Goal: Information Seeking & Learning: Learn about a topic

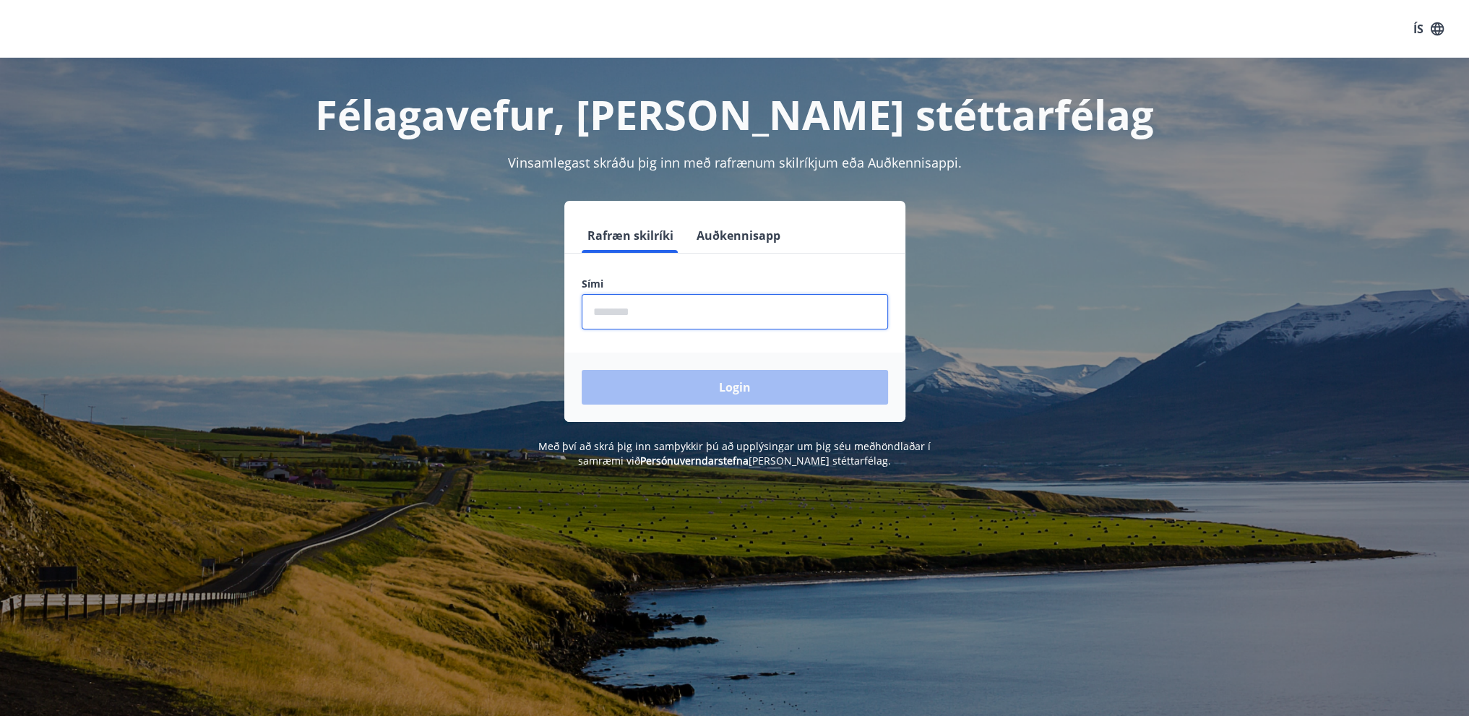
click at [648, 311] on input "phone" at bounding box center [735, 311] width 306 height 35
type input "********"
click at [725, 392] on button "Login" at bounding box center [735, 387] width 306 height 35
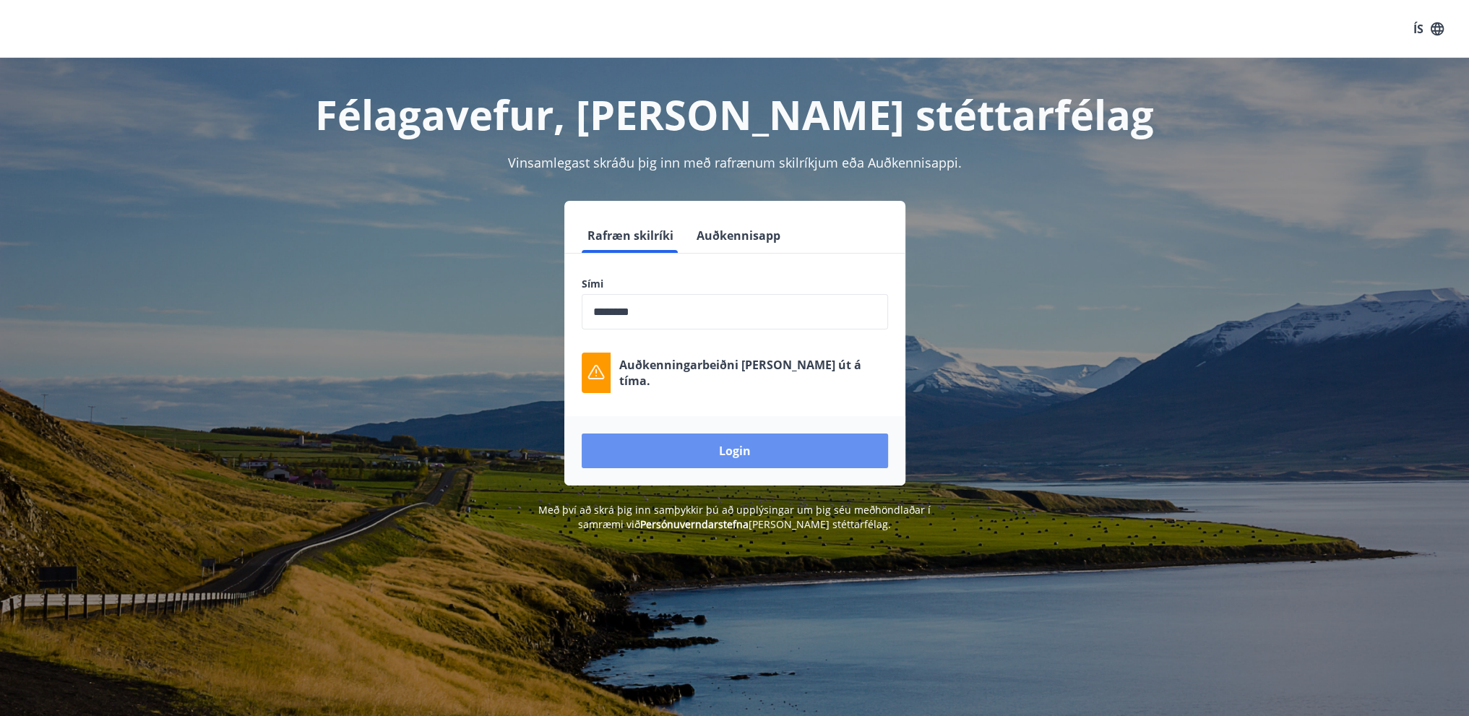
click at [788, 450] on button "Login" at bounding box center [735, 451] width 306 height 35
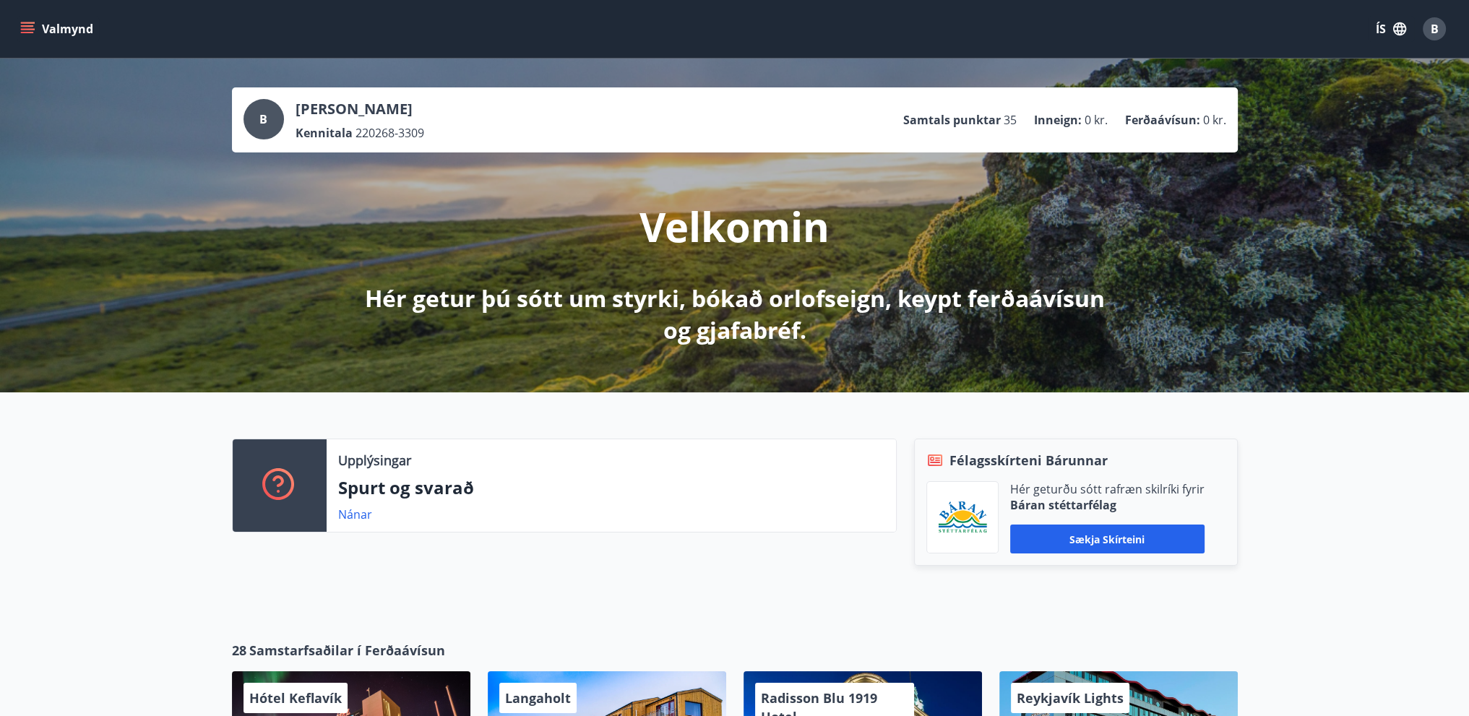
click at [32, 23] on icon "menu" at bounding box center [29, 22] width 16 height 1
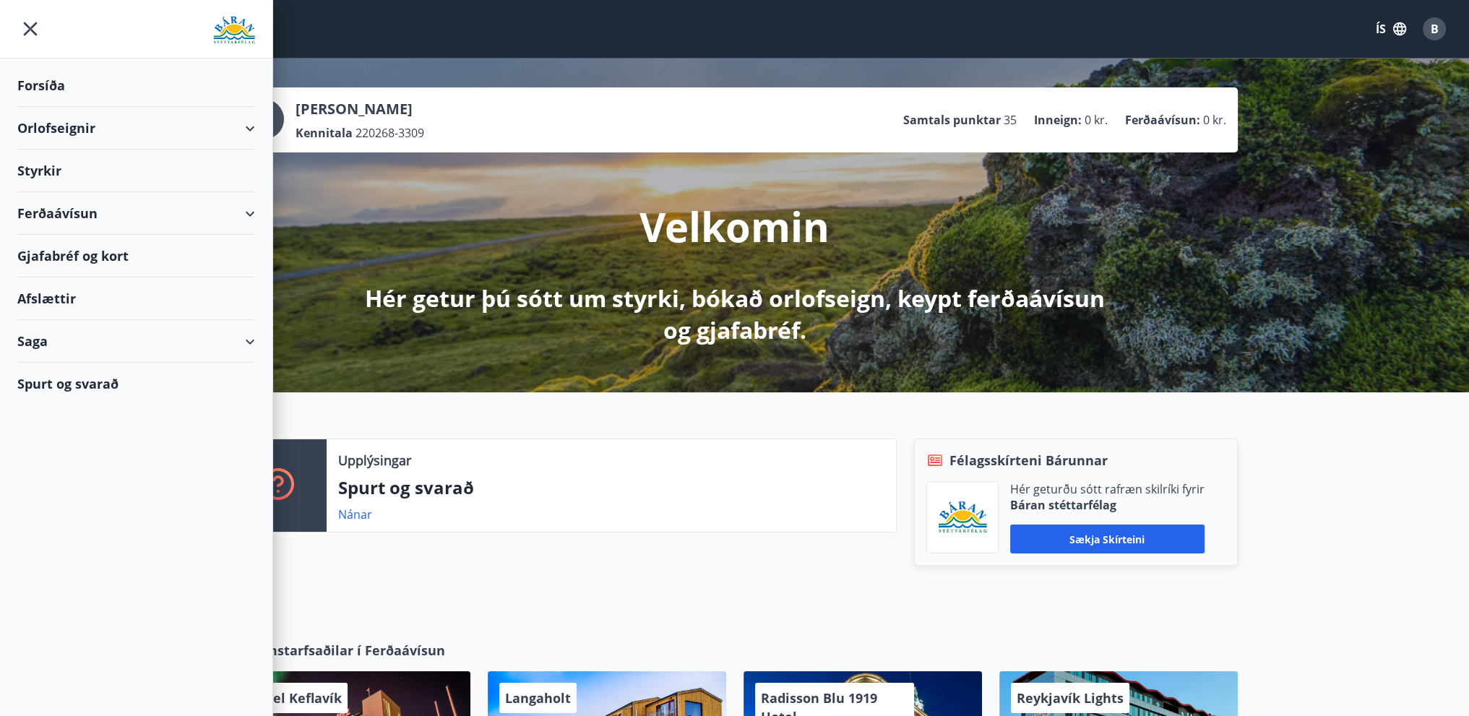
click at [43, 167] on div "Styrkir" at bounding box center [136, 171] width 238 height 43
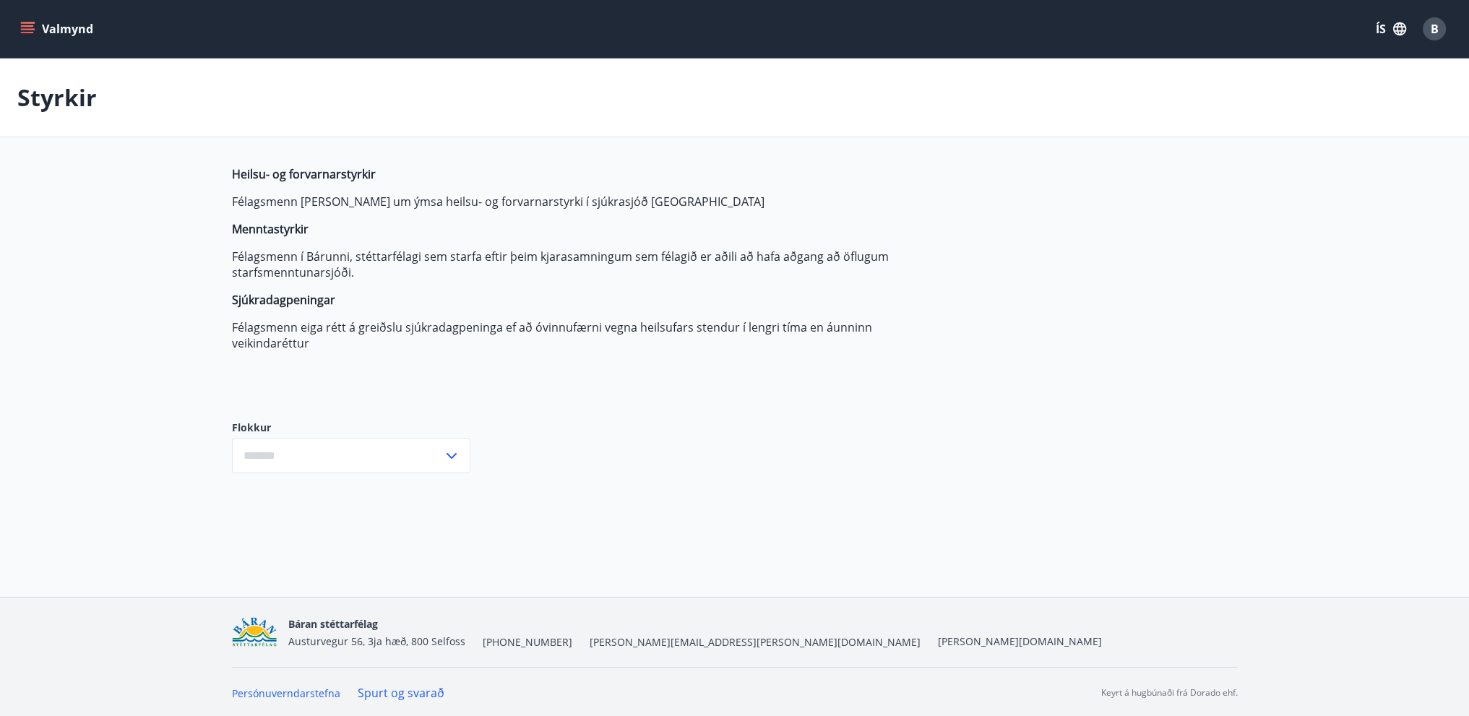
type input "***"
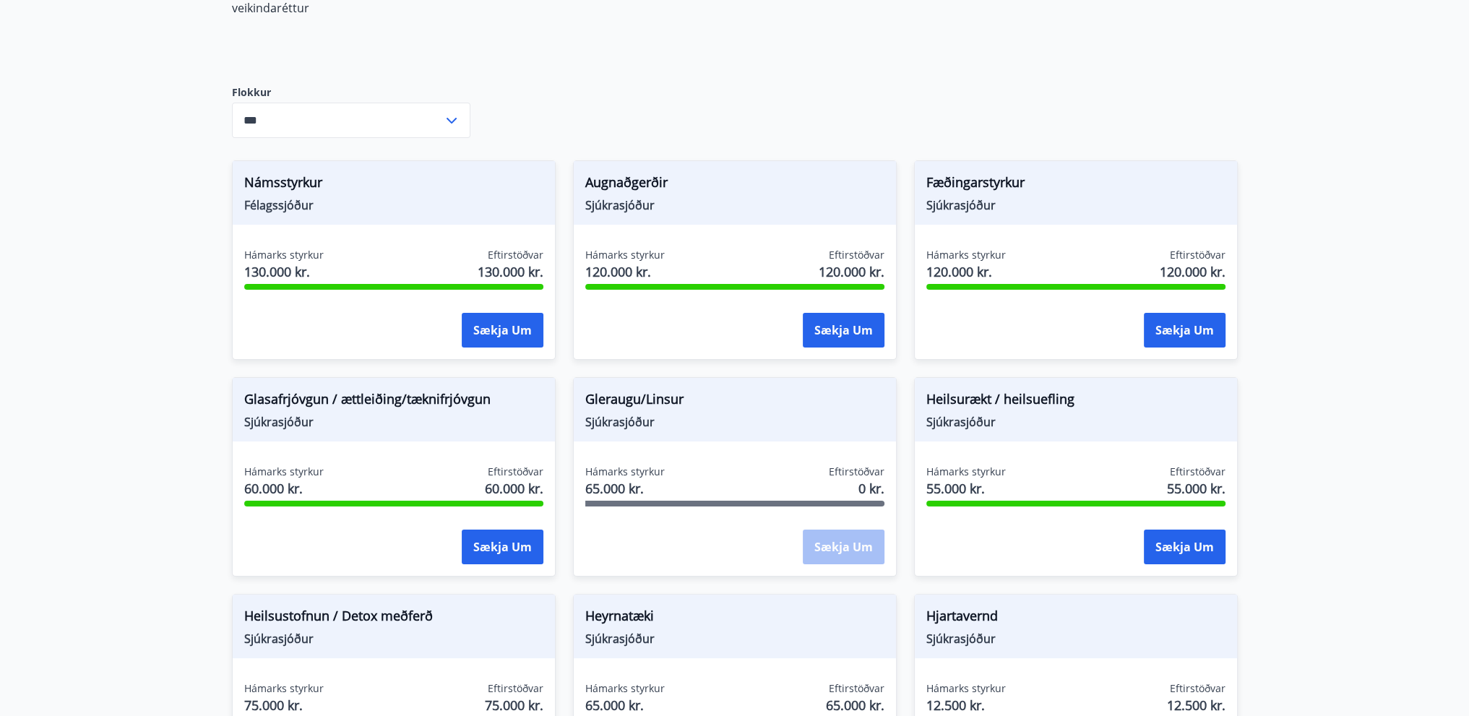
scroll to position [361, 0]
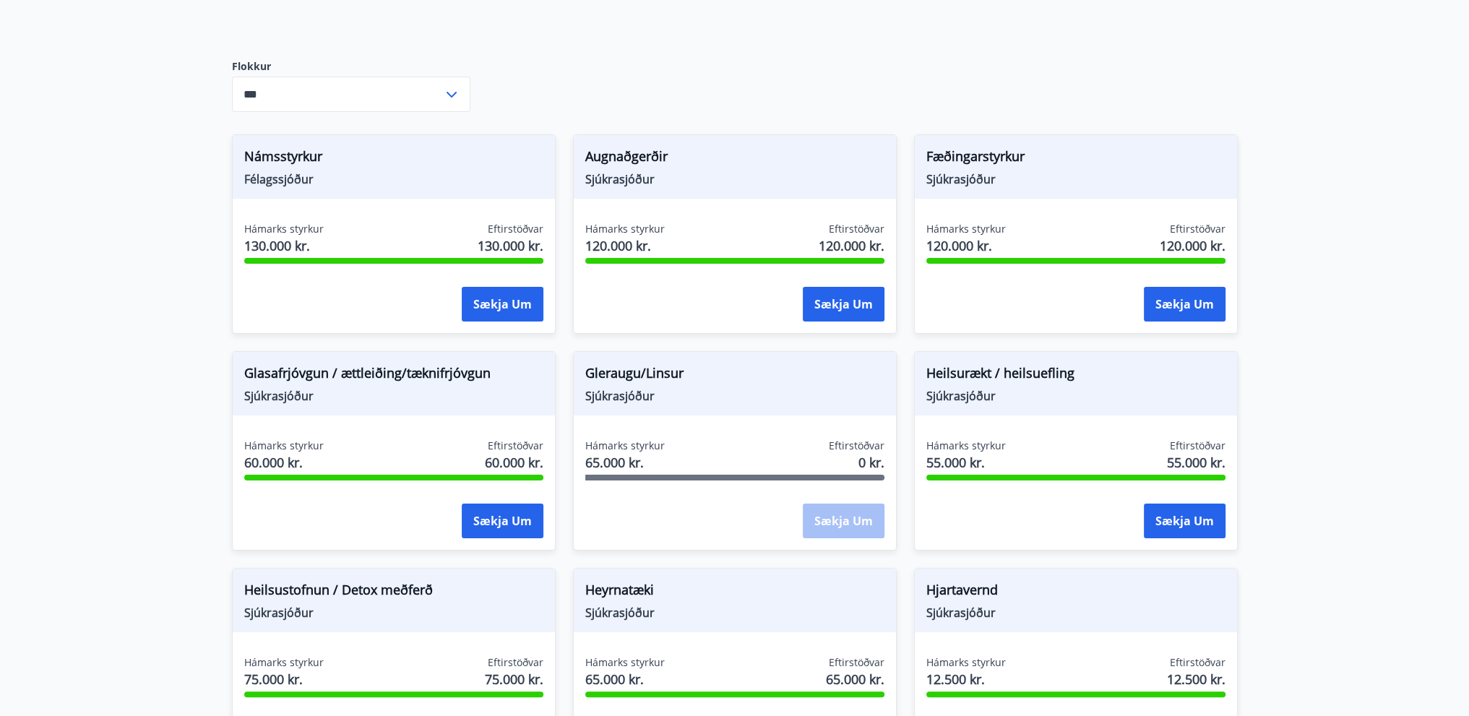
click at [646, 375] on span "Gleraugu/Linsur" at bounding box center [734, 376] width 299 height 25
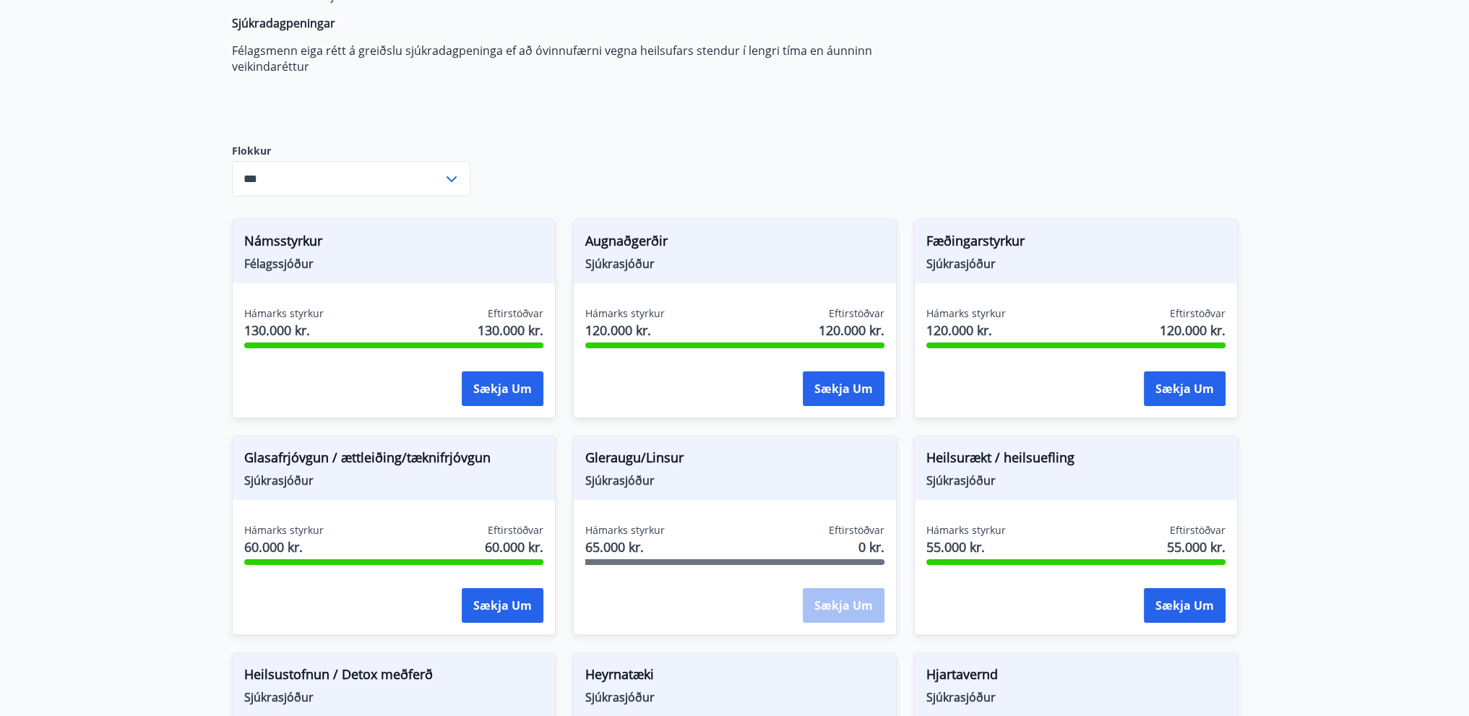
scroll to position [289, 0]
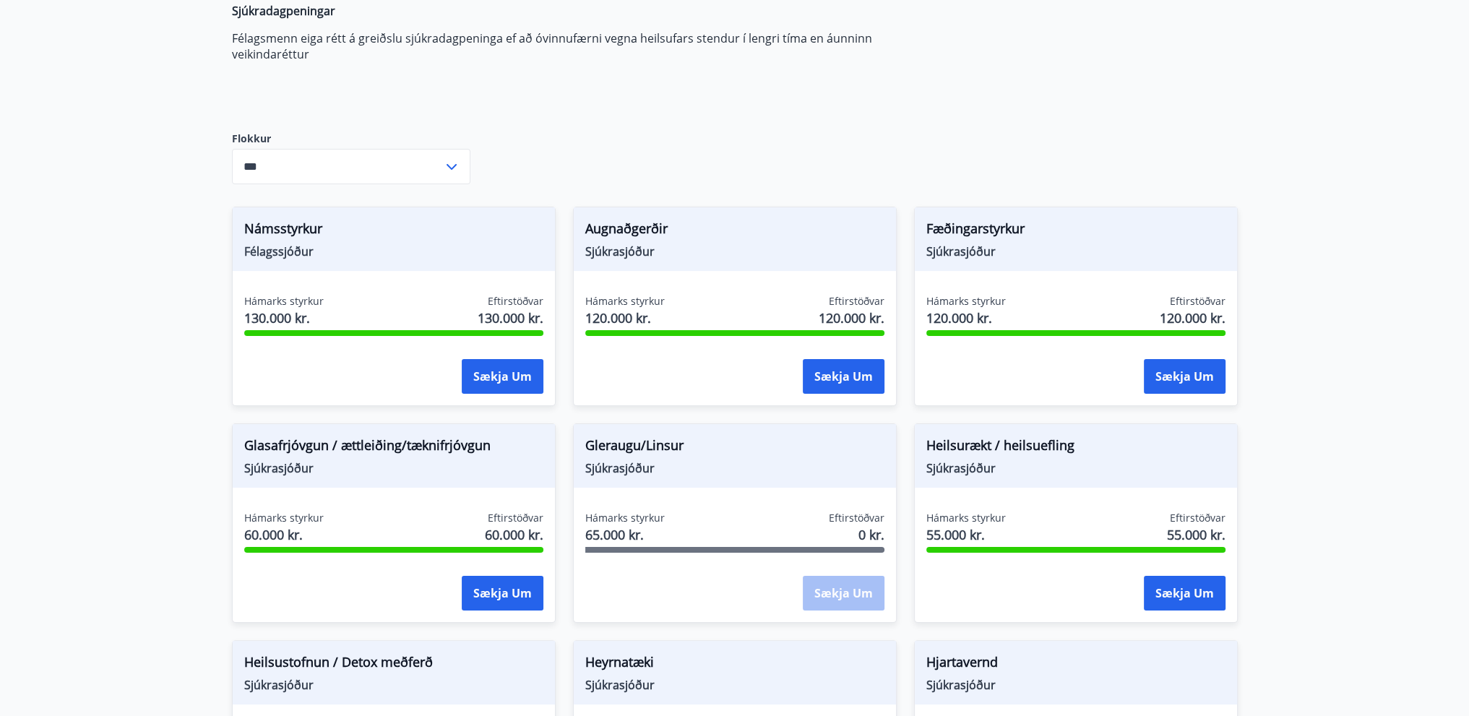
click at [340, 245] on span "Félagssjóður" at bounding box center [393, 252] width 299 height 16
click at [319, 359] on div "Sækja um" at bounding box center [393, 377] width 299 height 36
click at [289, 306] on span "Hámarks styrkur" at bounding box center [283, 301] width 79 height 14
click at [848, 376] on button "Sækja um" at bounding box center [844, 376] width 82 height 35
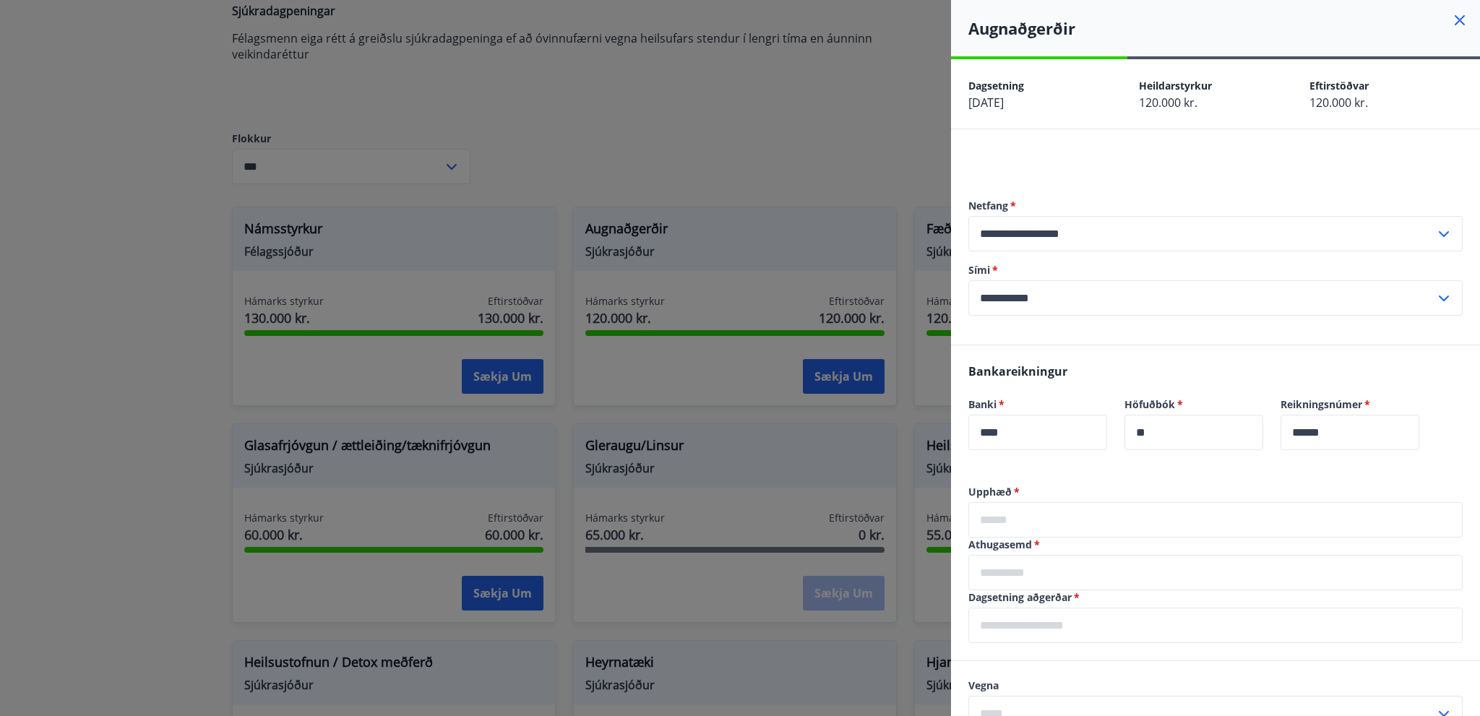
click at [1455, 19] on icon at bounding box center [1460, 20] width 10 height 10
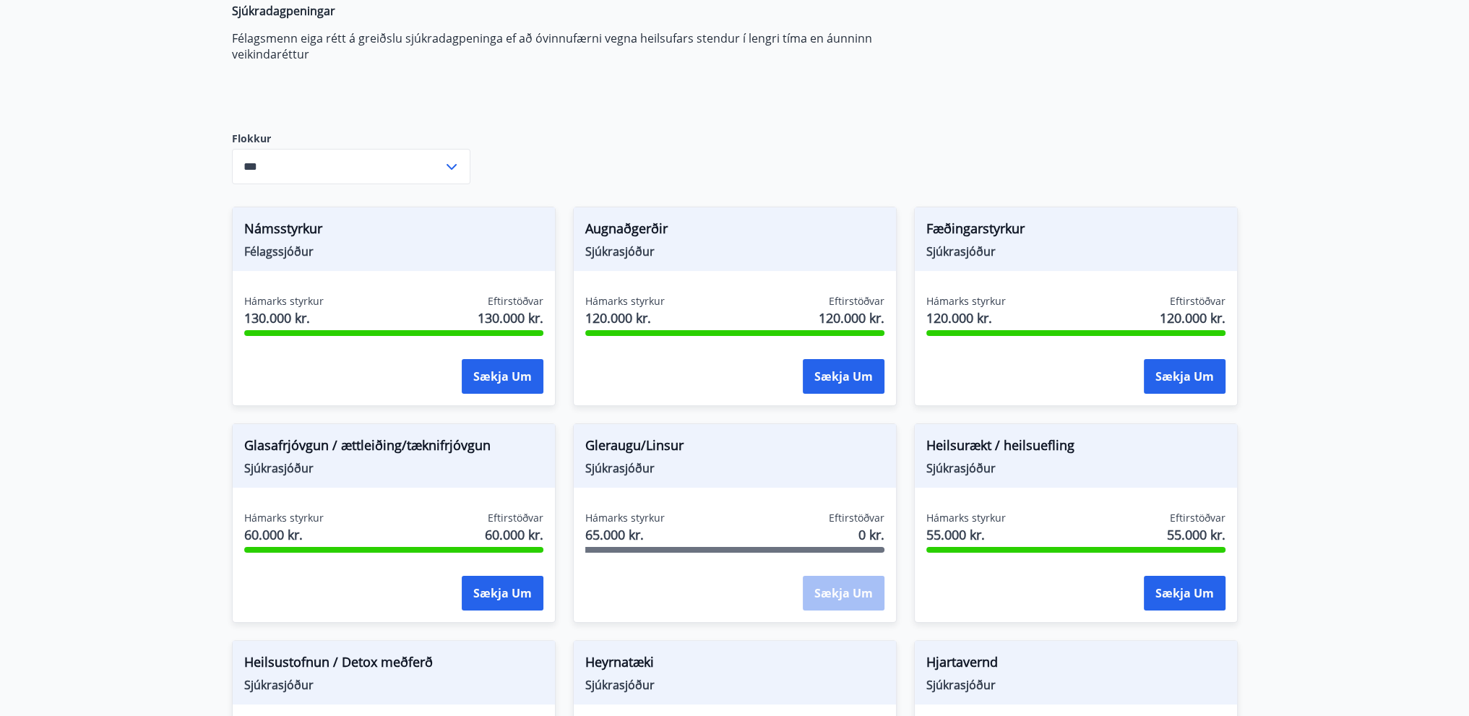
click at [835, 599] on div "Sækja um" at bounding box center [844, 594] width 82 height 36
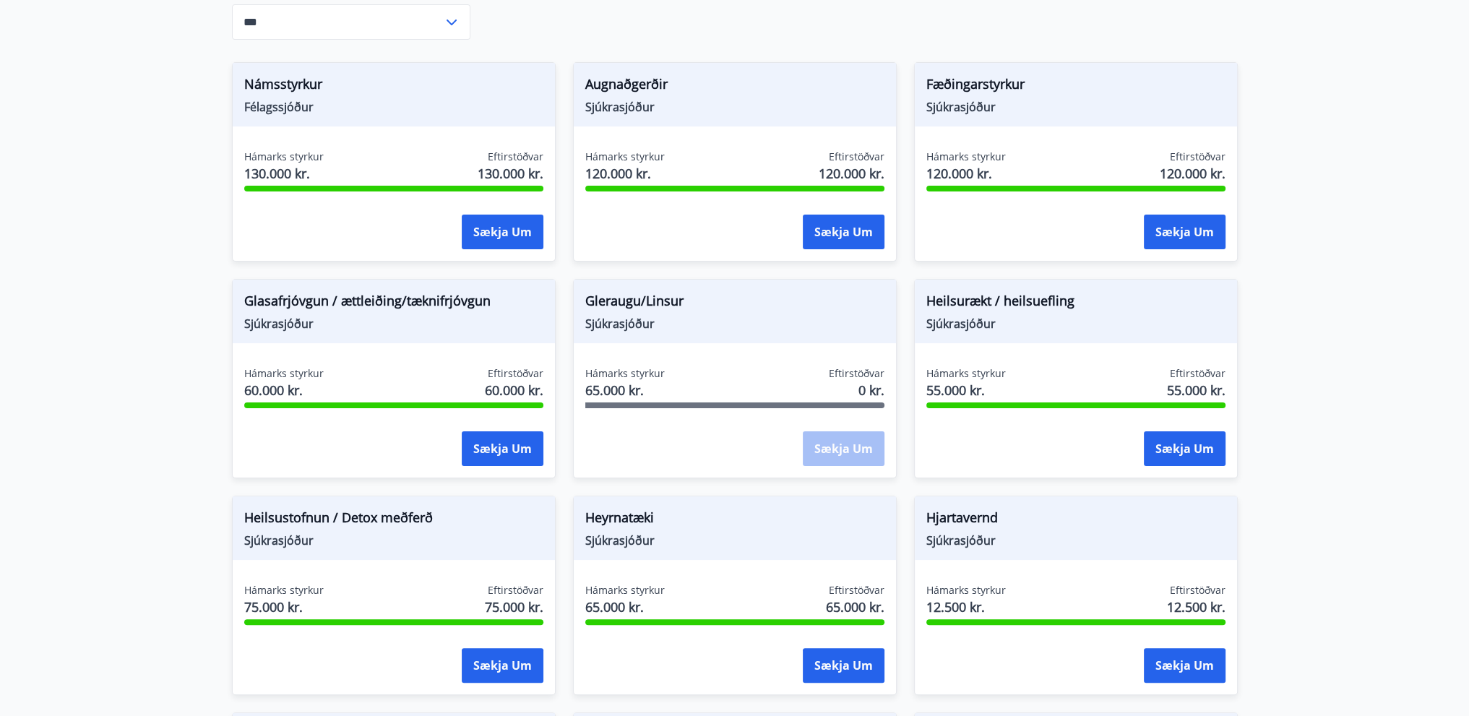
click at [839, 448] on div "Sækja um" at bounding box center [844, 449] width 82 height 36
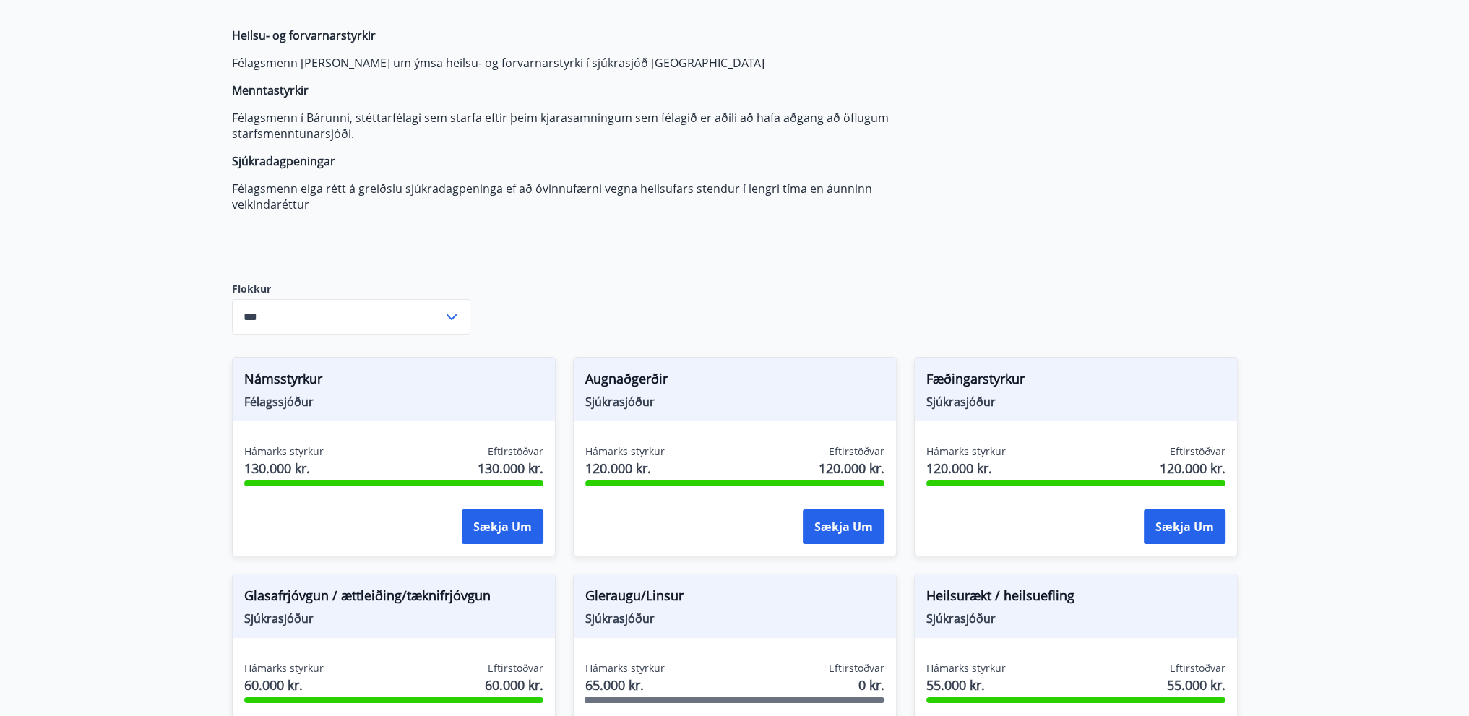
scroll to position [0, 0]
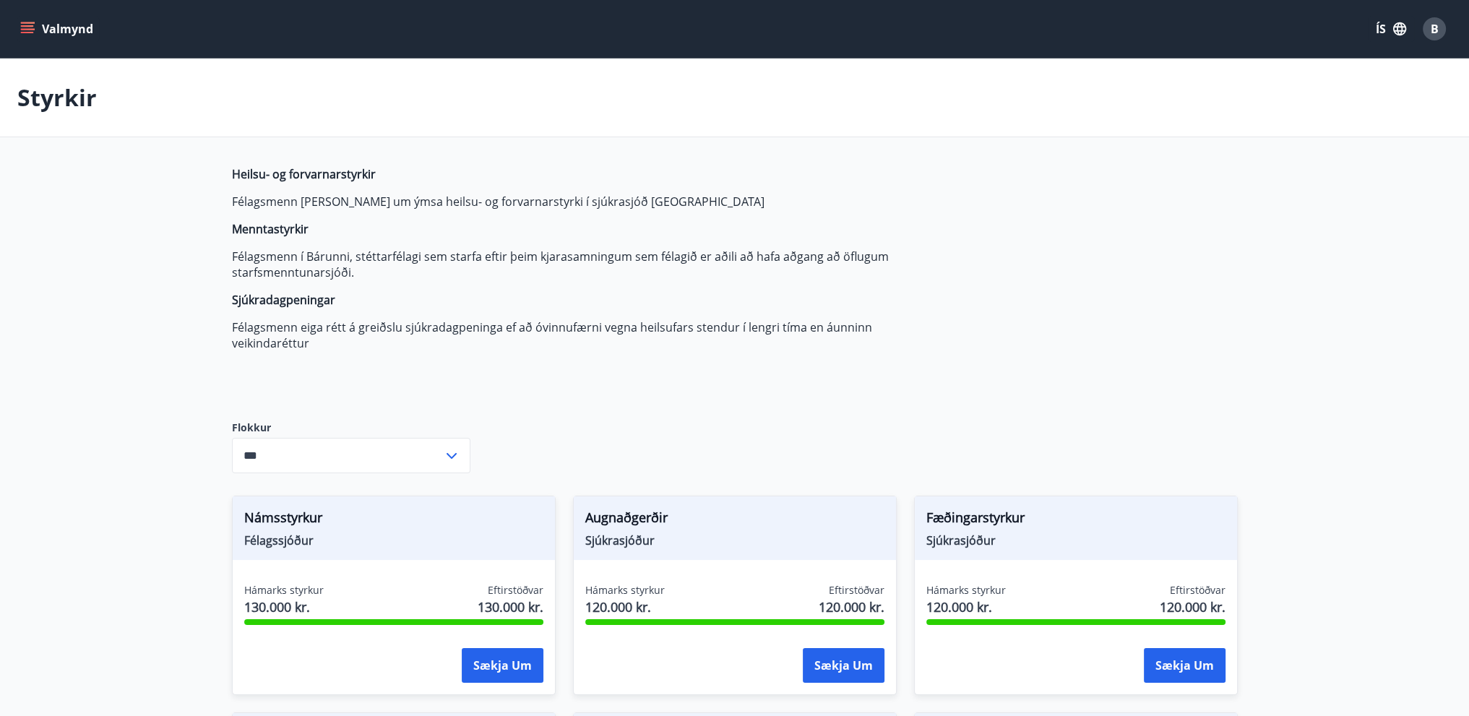
click at [24, 27] on icon "menu" at bounding box center [27, 29] width 14 height 14
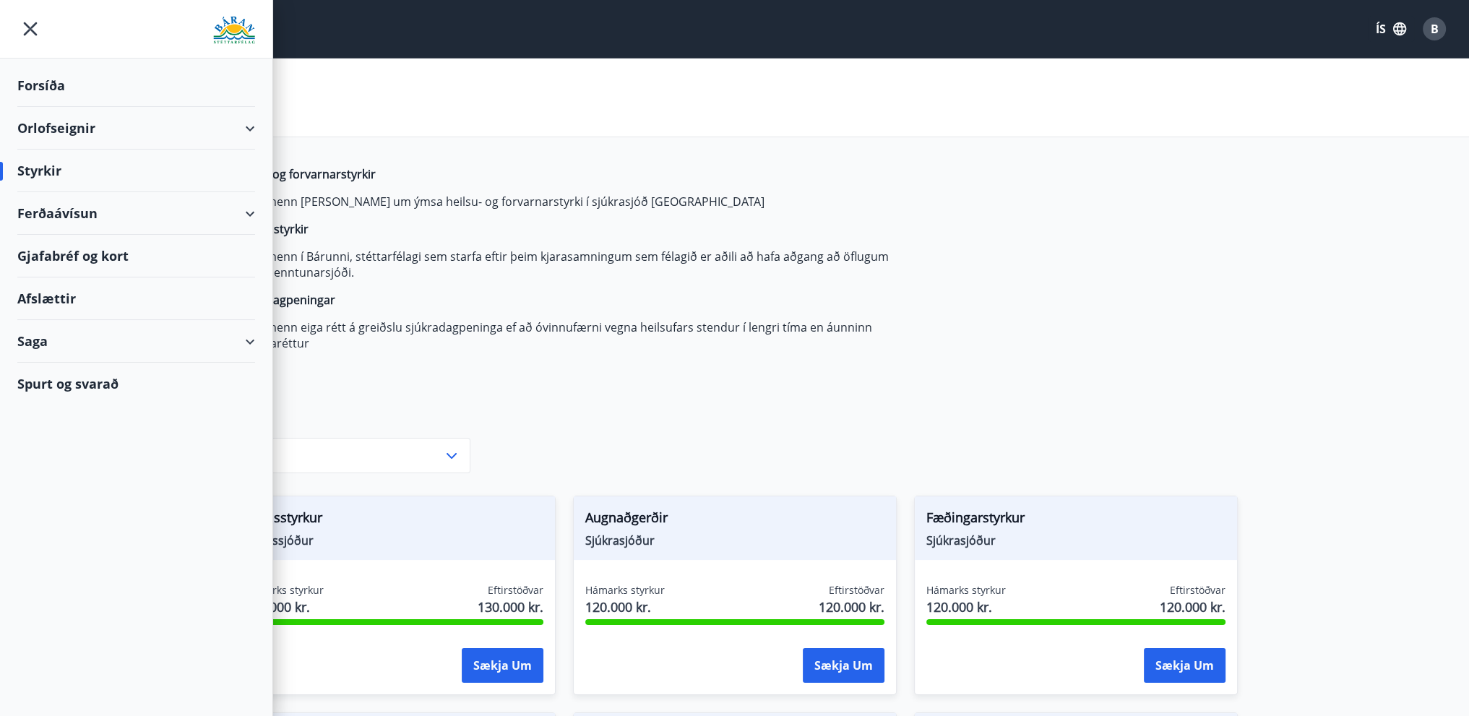
click at [236, 332] on div "Saga" at bounding box center [136, 341] width 238 height 43
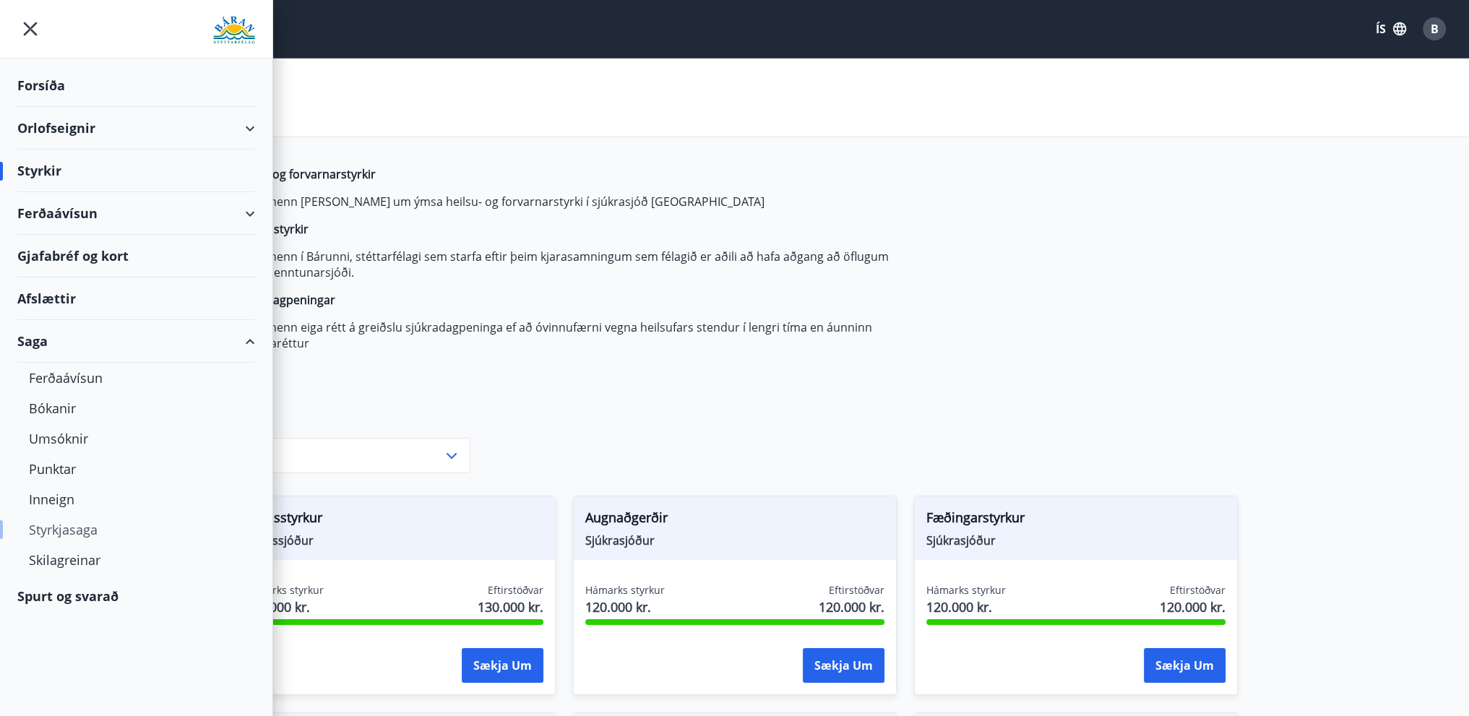
click at [73, 533] on div "Styrkjasaga" at bounding box center [136, 530] width 215 height 30
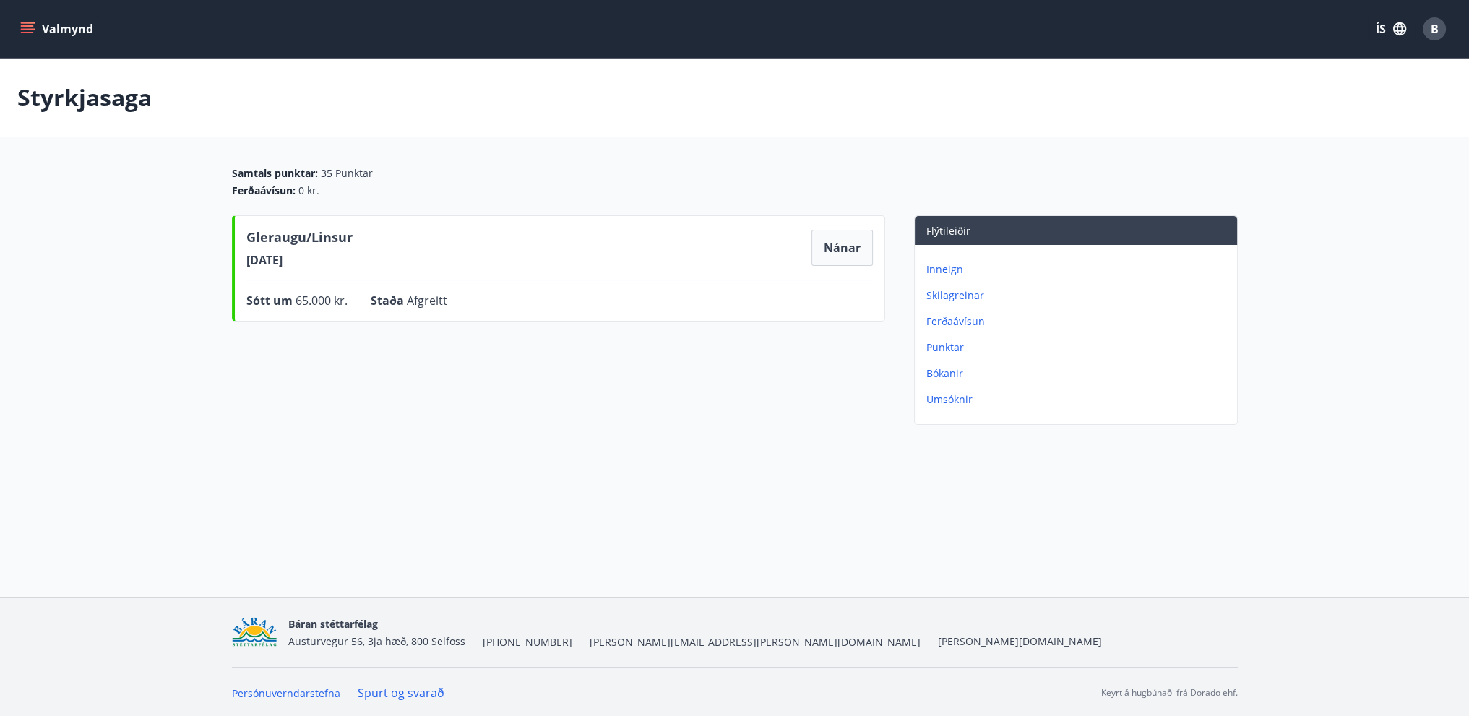
click at [965, 296] on p "Skilagreinar" at bounding box center [1079, 295] width 305 height 14
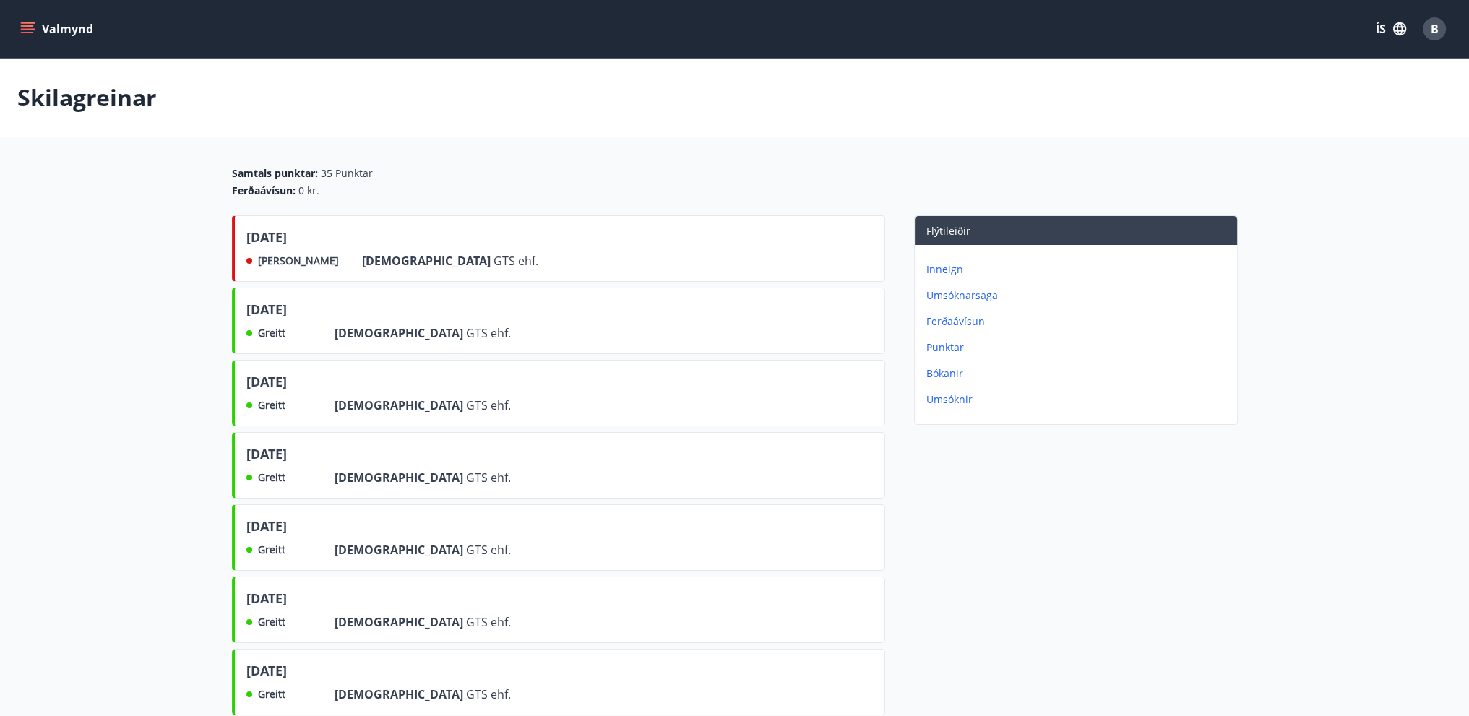
click at [32, 28] on icon "menu" at bounding box center [27, 29] width 14 height 14
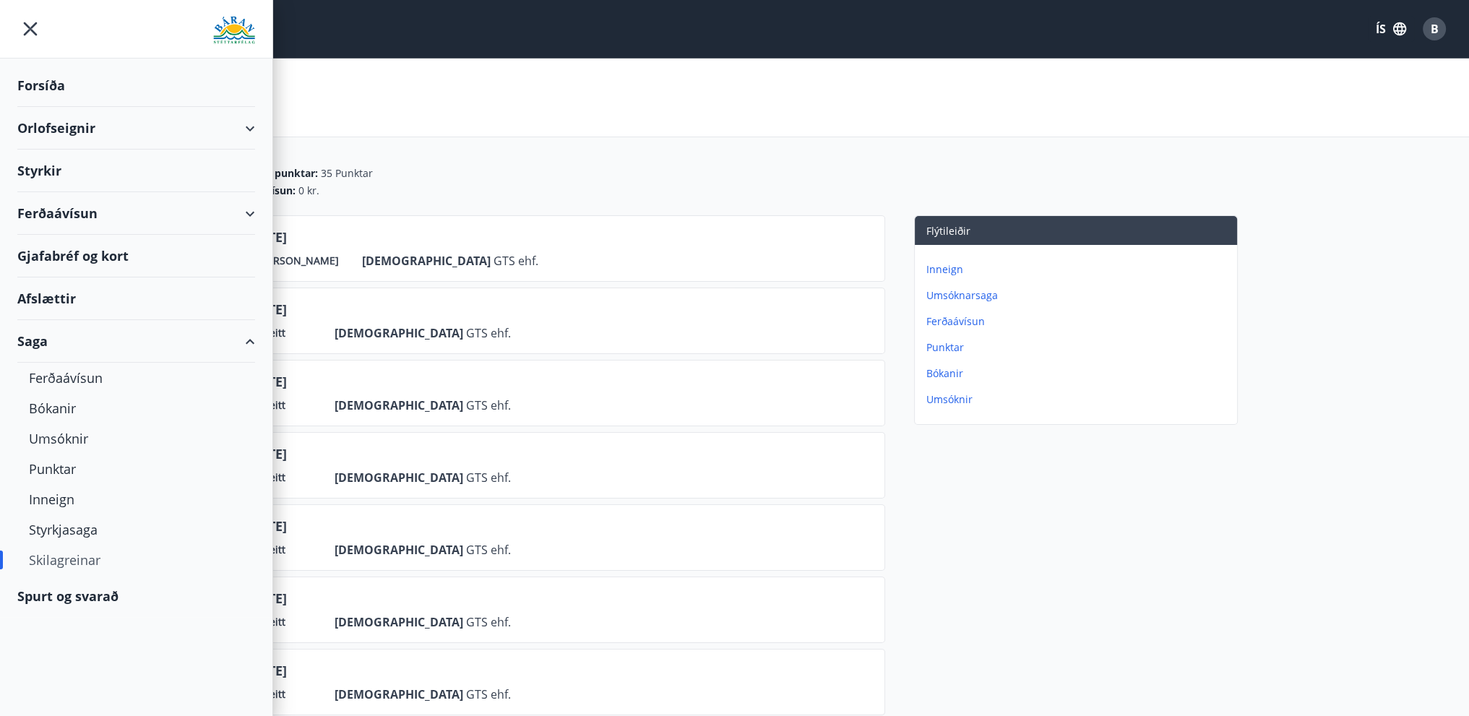
click at [95, 589] on div "Spurt og svarað" at bounding box center [136, 596] width 238 height 42
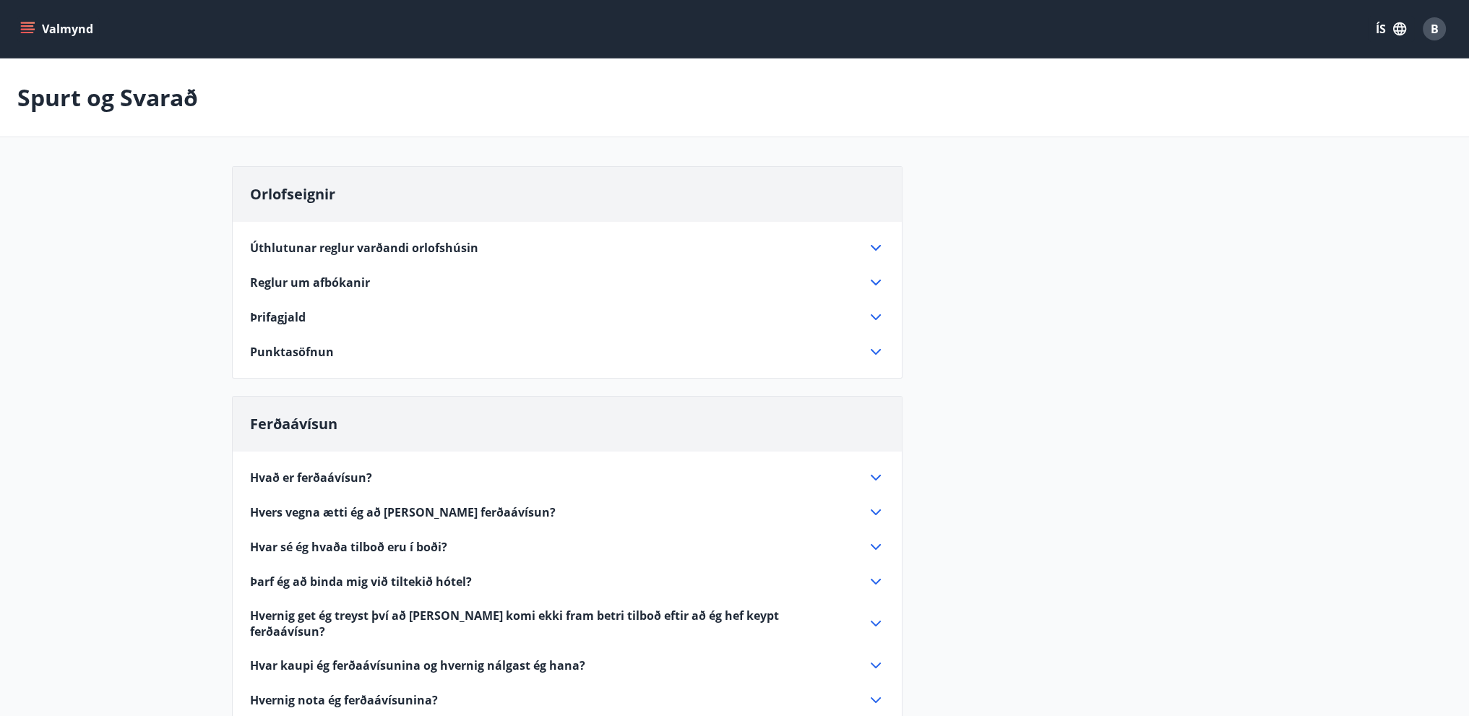
click at [877, 353] on icon at bounding box center [875, 351] width 17 height 17
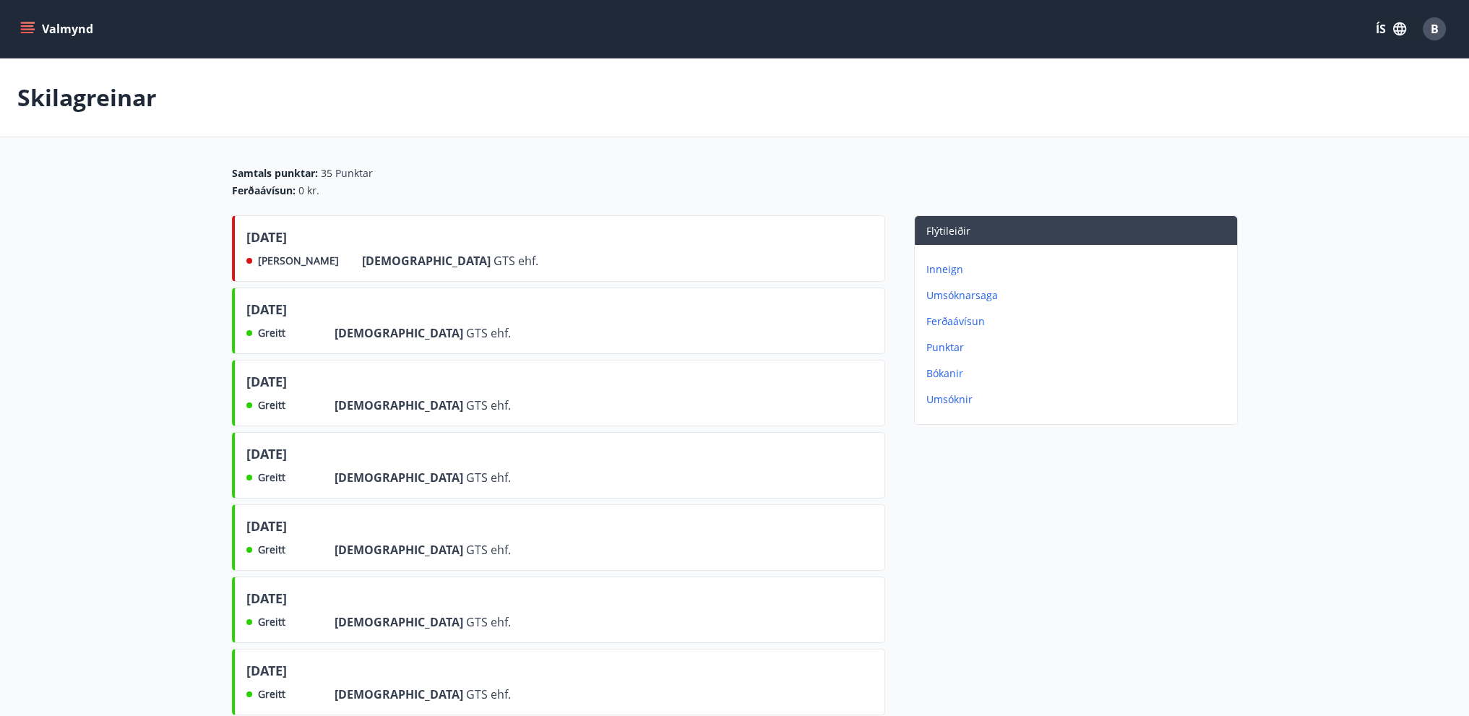
click at [30, 25] on icon "menu" at bounding box center [27, 25] width 13 height 1
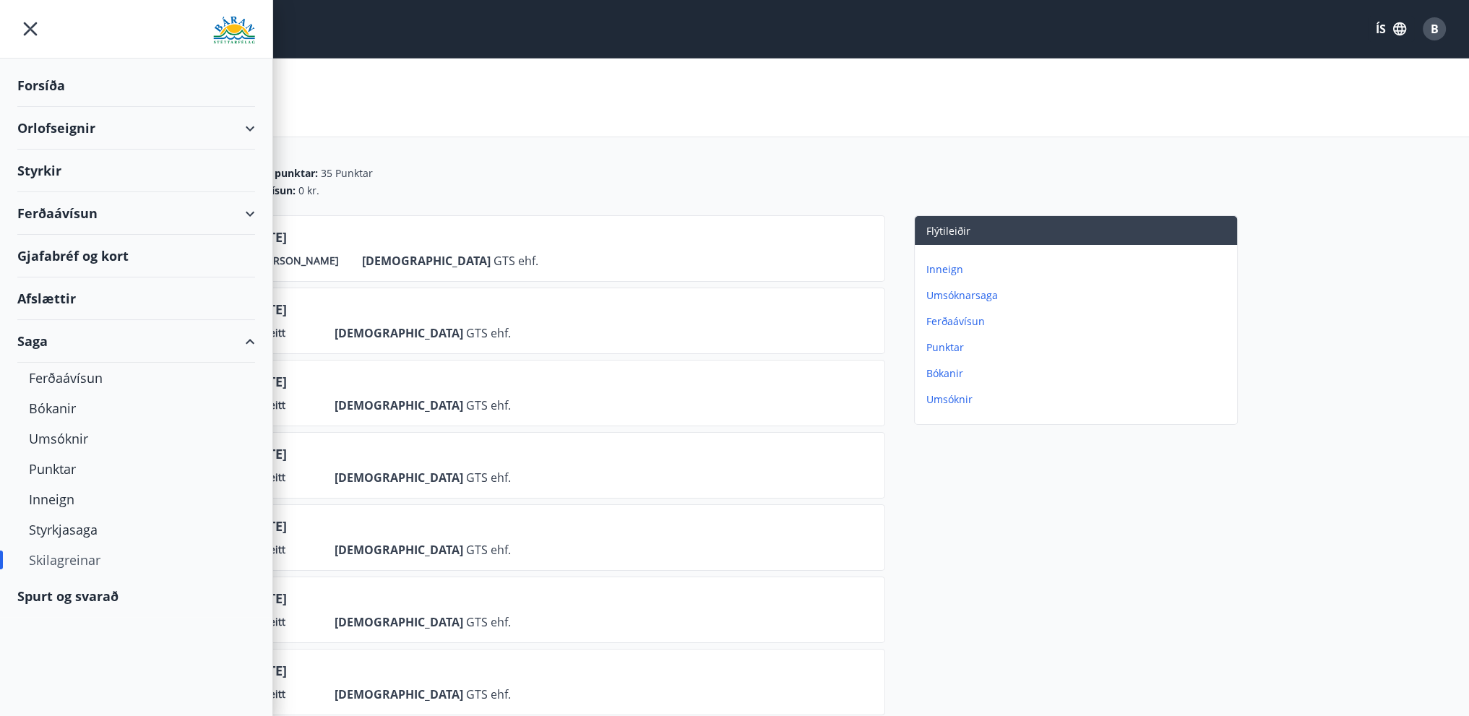
click at [61, 167] on div "Styrkir" at bounding box center [136, 171] width 238 height 43
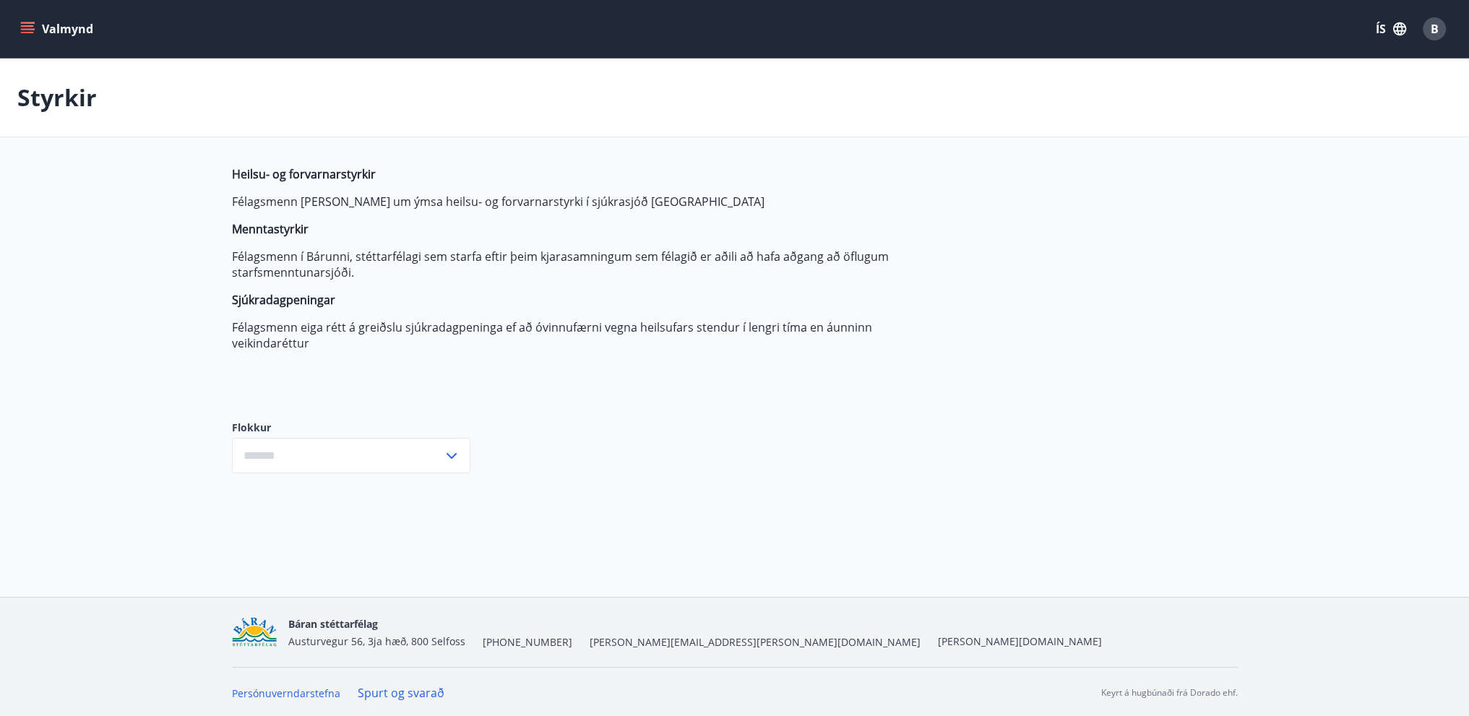
type input "***"
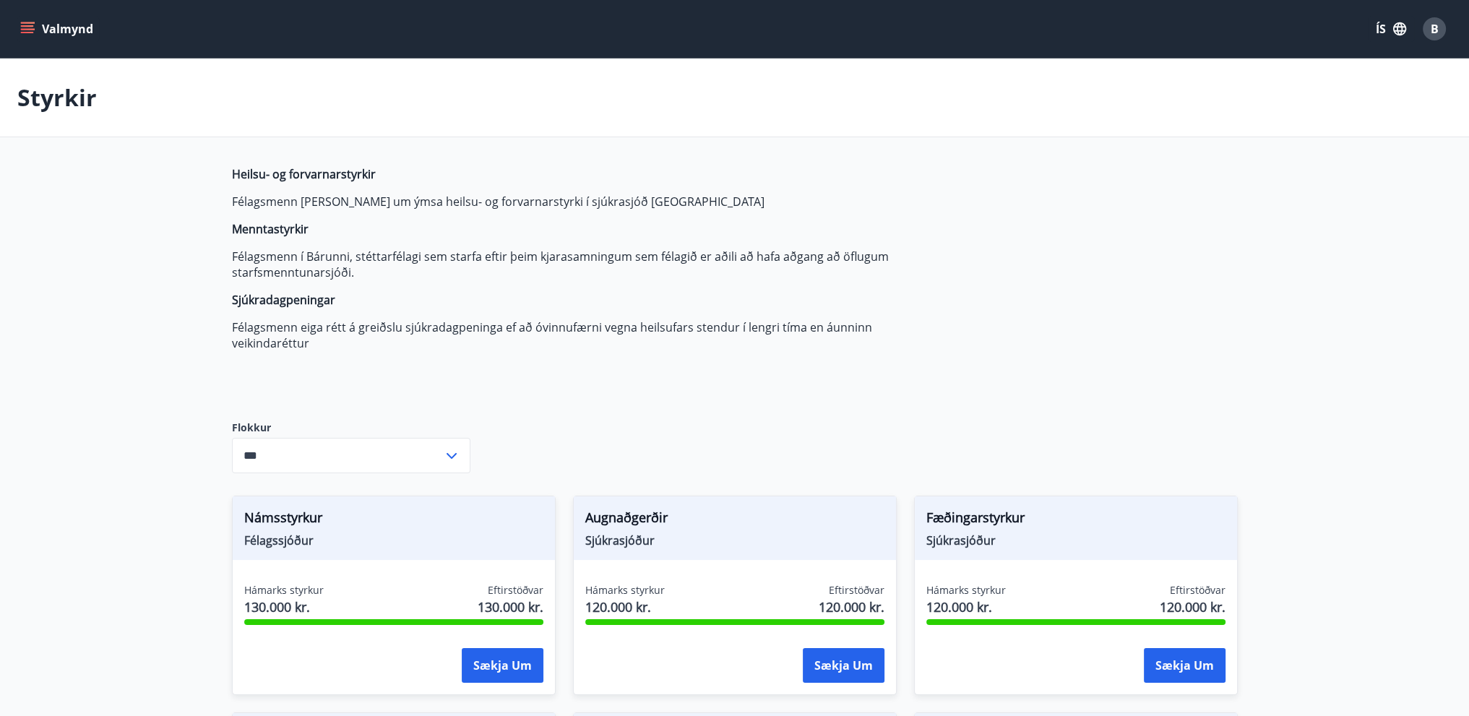
click at [455, 464] on div "*** ​" at bounding box center [351, 455] width 238 height 35
click at [537, 397] on div "Heilsu- og forvarnarstyrkir Félagsmenn [PERSON_NAME] um ýmsa heilsu- og forvarn…" at bounding box center [573, 281] width 682 height 231
click at [1440, 31] on div "B" at bounding box center [1434, 28] width 23 height 23
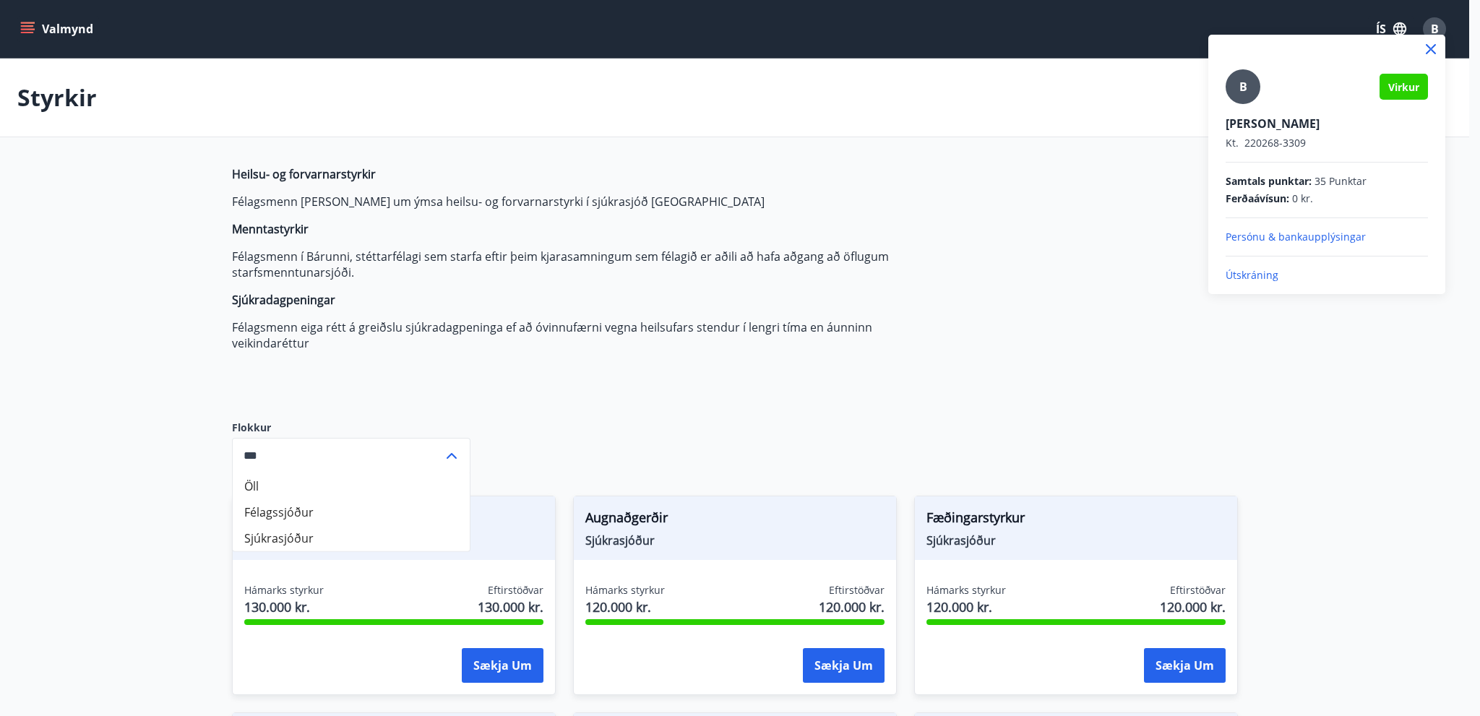
click at [1234, 276] on p "Útskráning" at bounding box center [1327, 275] width 202 height 14
